Goal: Information Seeking & Learning: Learn about a topic

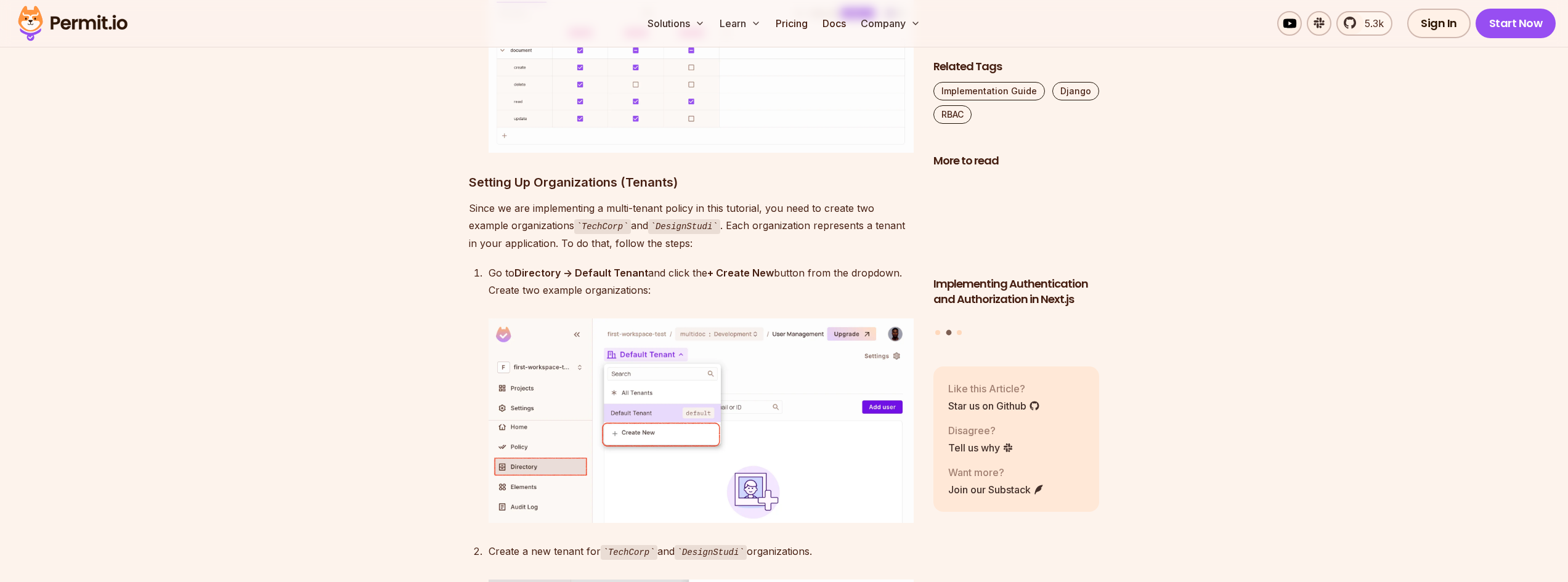
scroll to position [3817, 0]
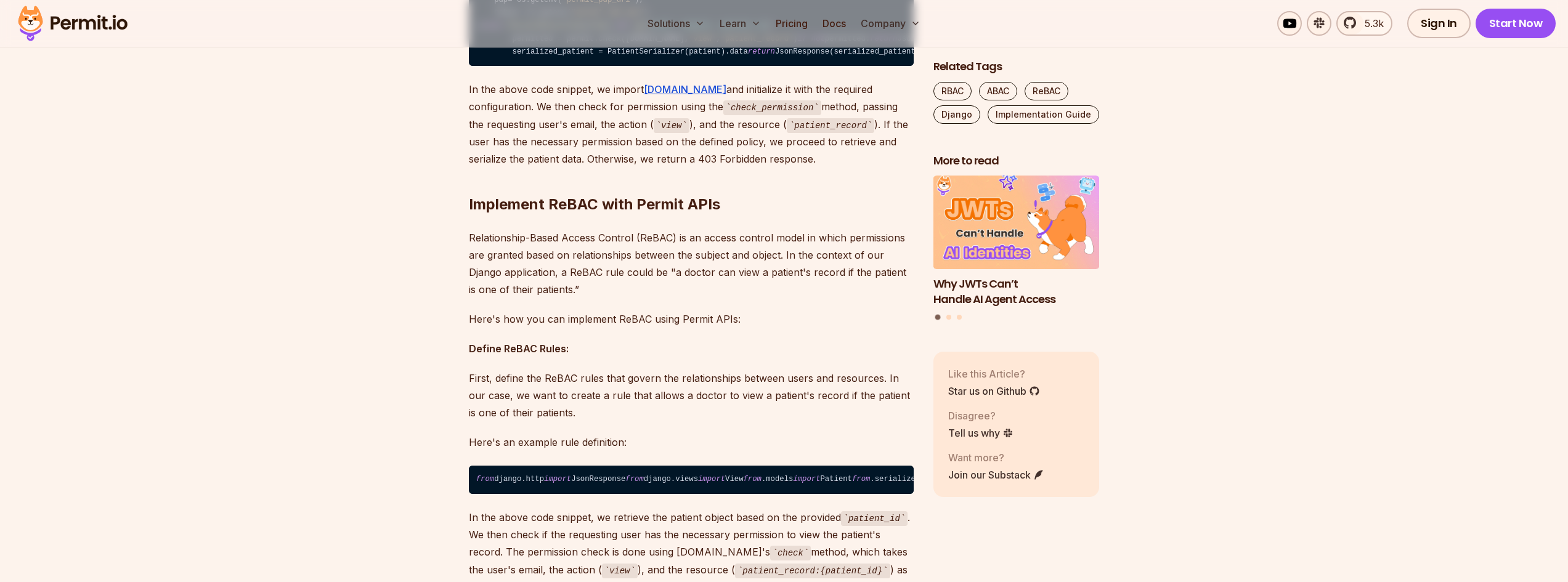
scroll to position [10652, 0]
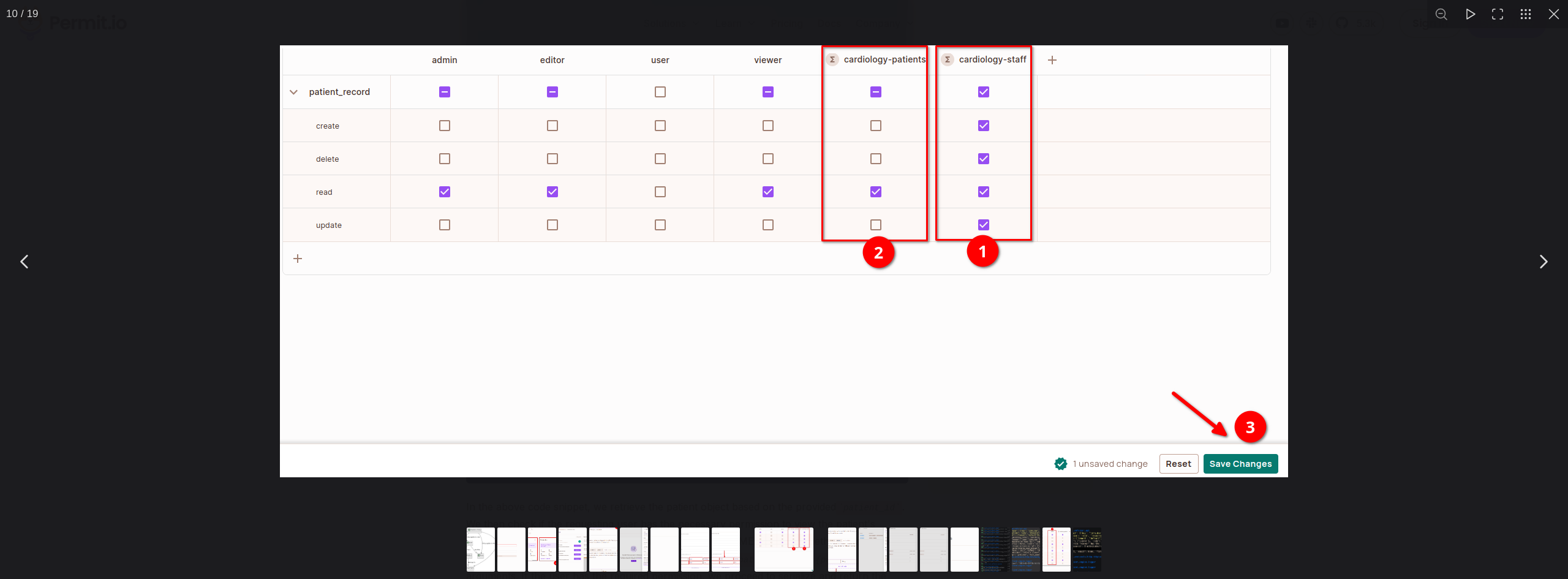
click at [1425, 168] on div "You can close this modal content with the ESC key" at bounding box center [784, 261] width 1568 height 522
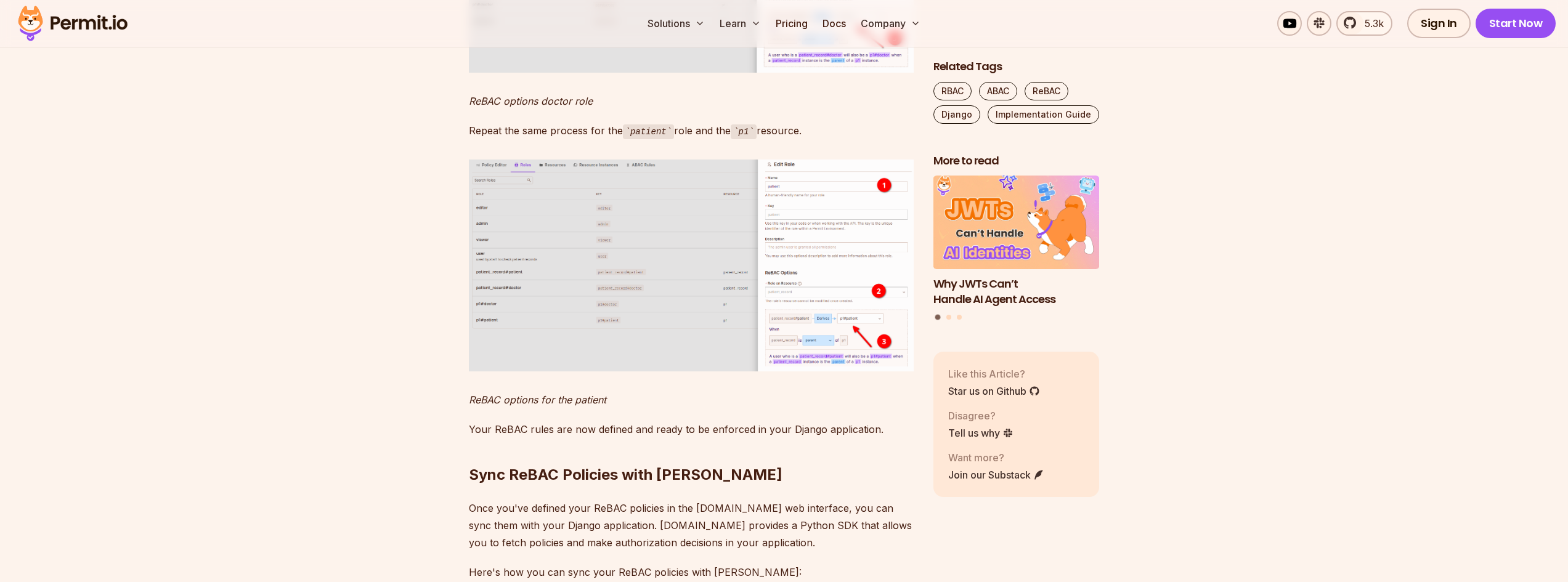
scroll to position [13854, 0]
